Goal: Task Accomplishment & Management: Complete application form

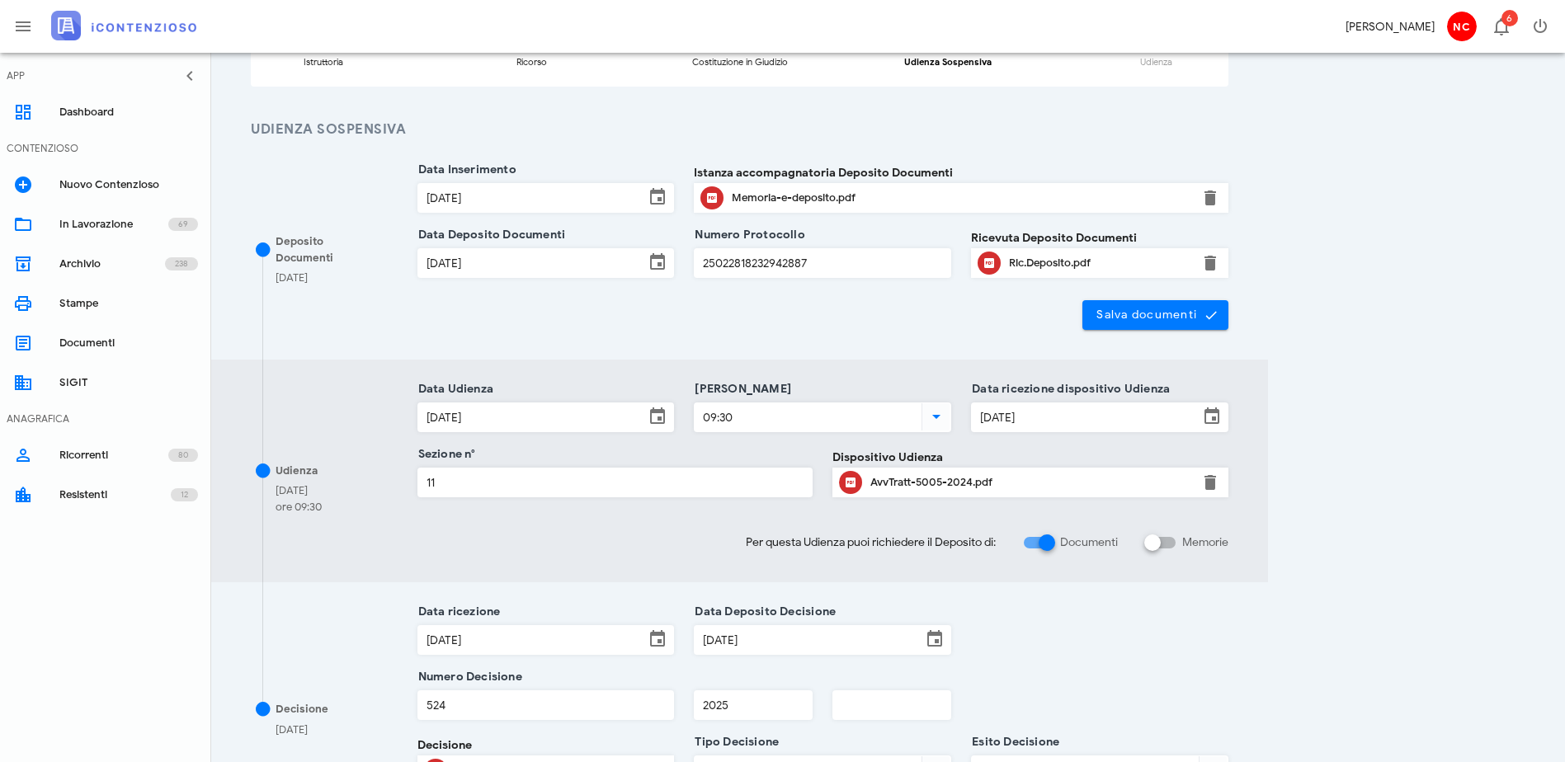
scroll to position [82, 0]
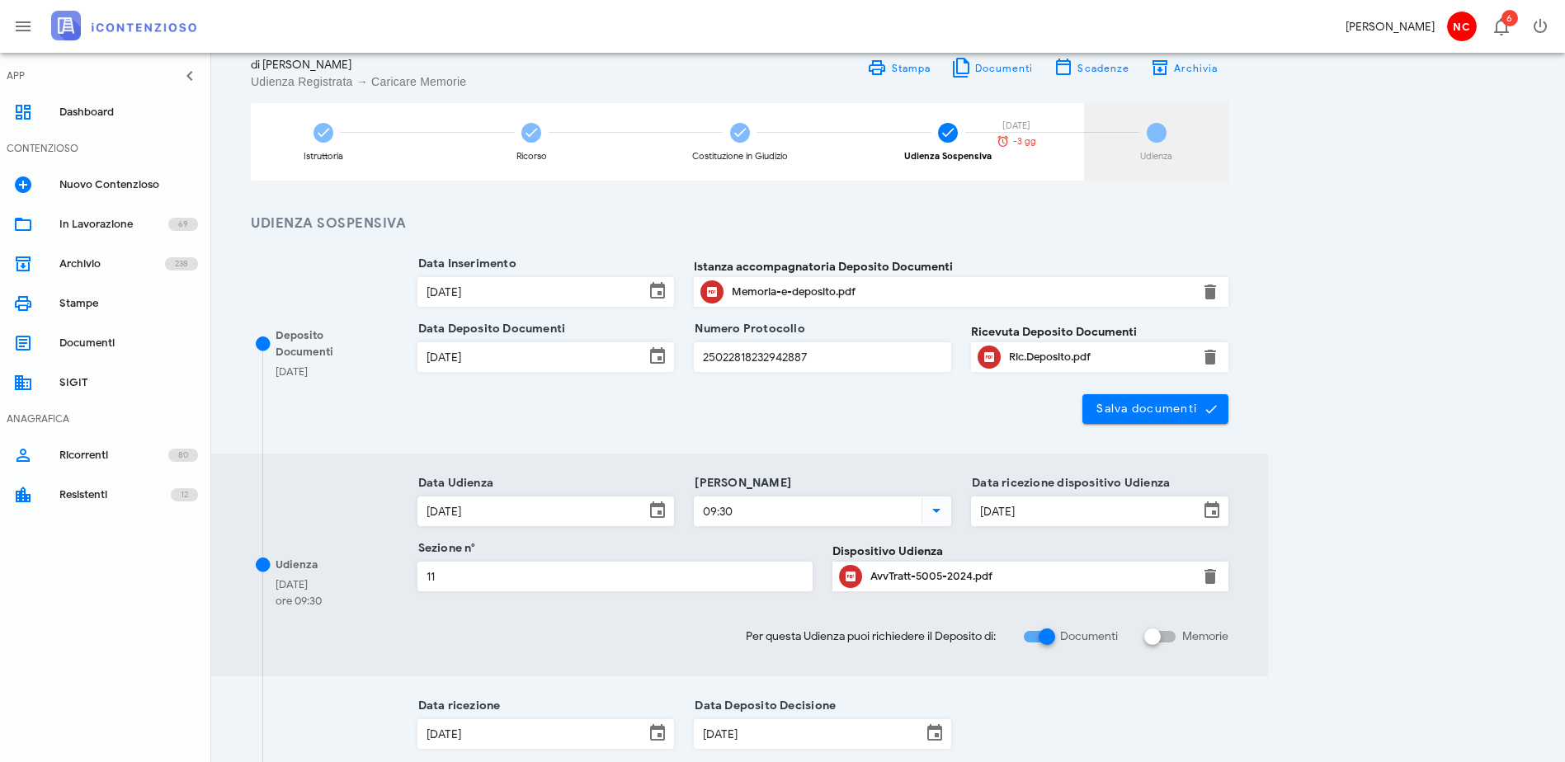
click at [1228, 138] on div "5 Udienza [DATE] -3 gg" at bounding box center [1156, 142] width 144 height 78
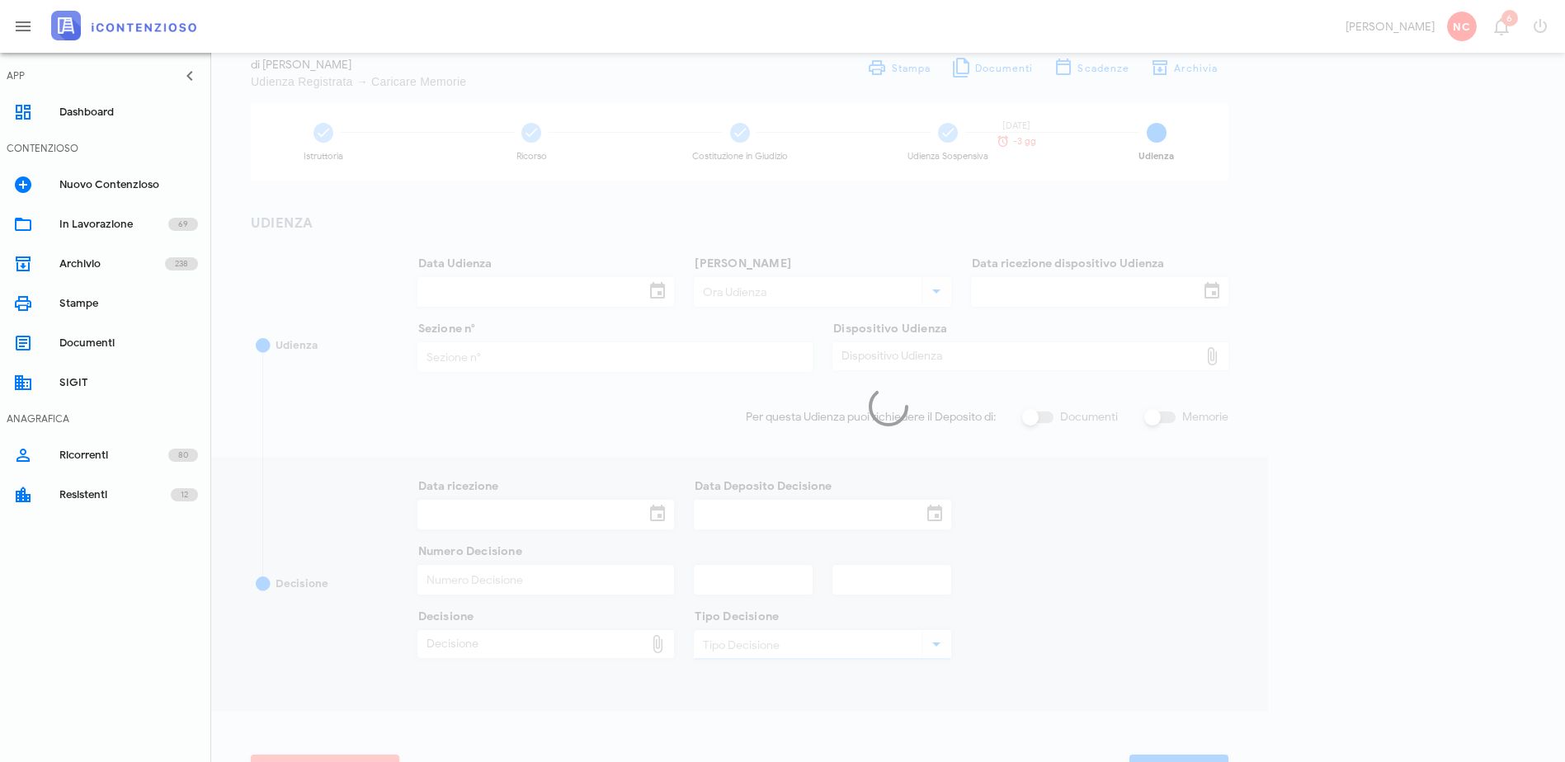
type input "[DATE]"
type input "09:30"
type input "[DATE]"
type input "11"
checkbox input "true"
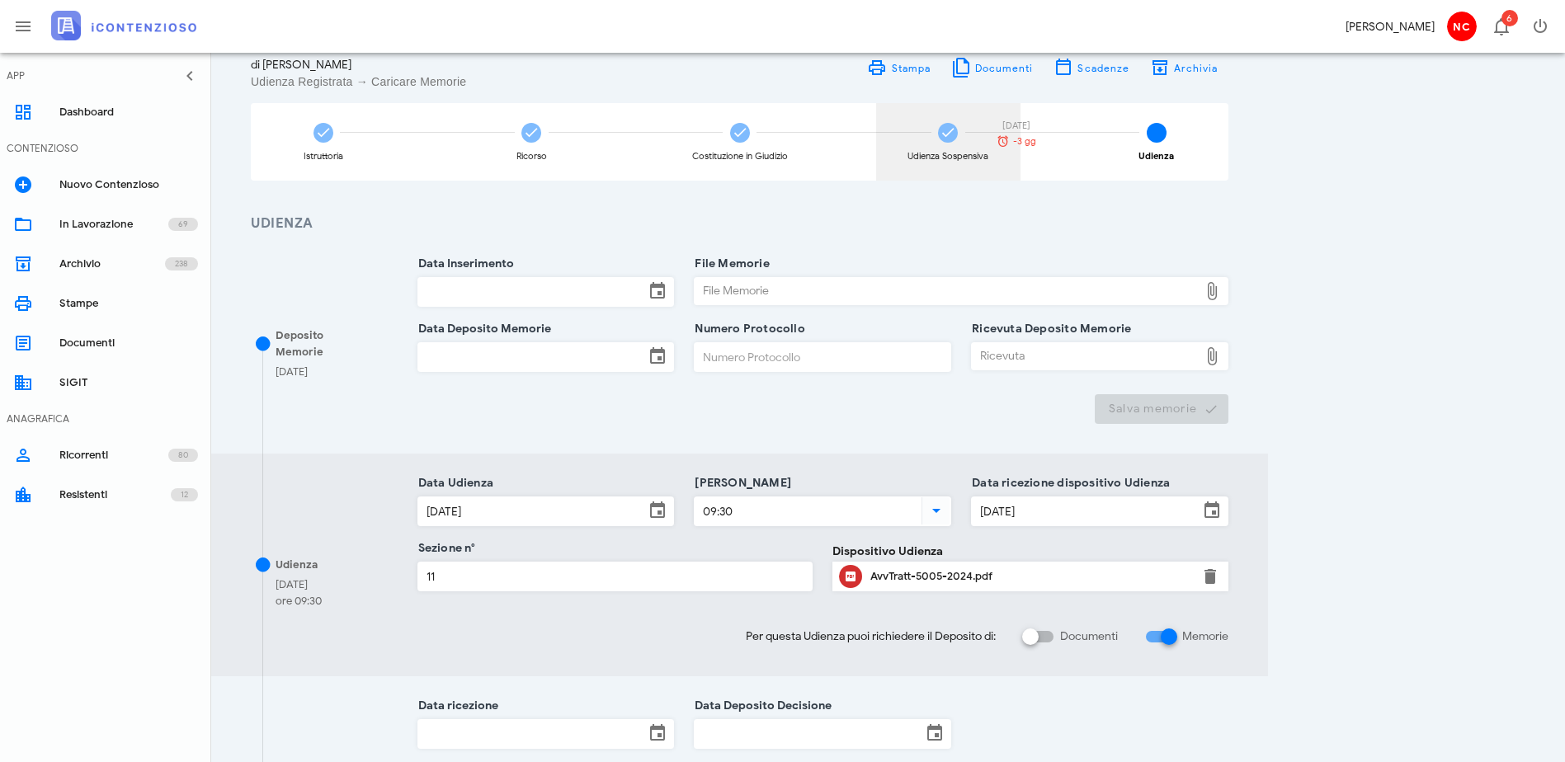
click at [1020, 139] on div "Udienza Sospensiva" at bounding box center [948, 142] width 144 height 78
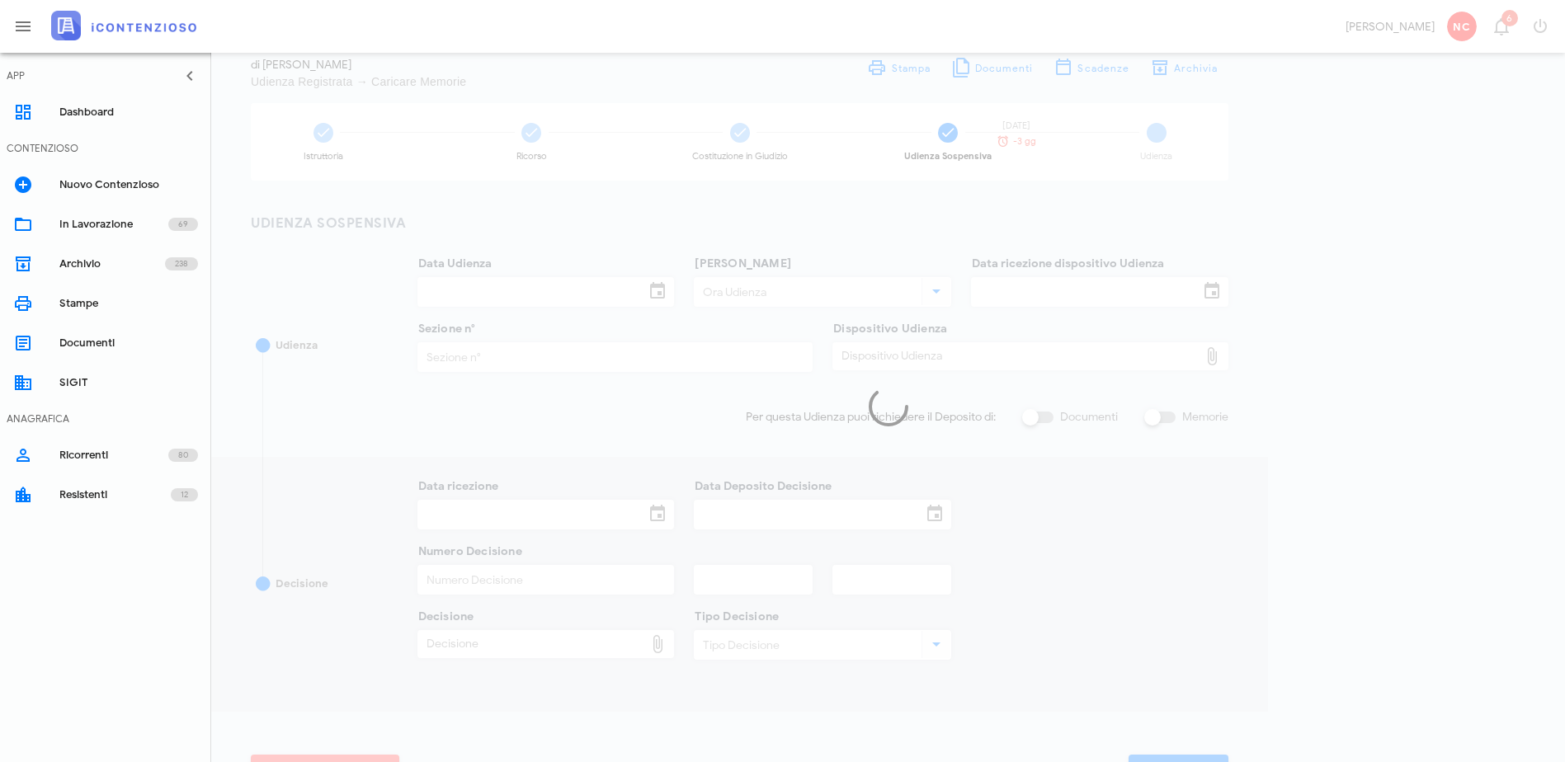
type input "[DATE]"
type input "09:30"
type input "[DATE]"
type input "11"
checkbox input "true"
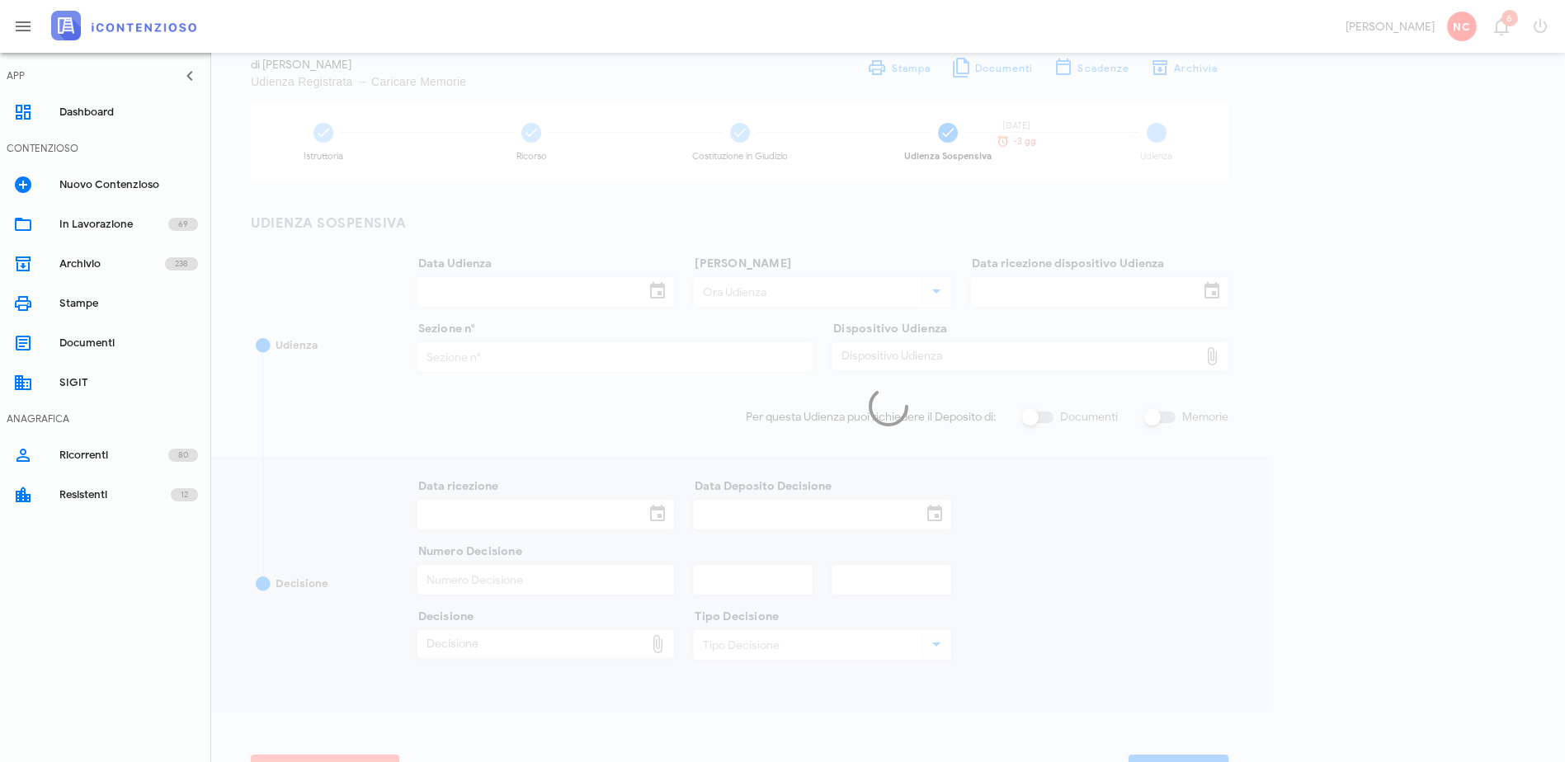
type input "[DATE]"
type input "524"
type input "2025"
type input "Ordinanza di sospensione"
